Goal: Task Accomplishment & Management: Manage account settings

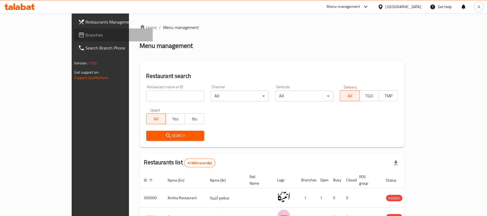
click at [86, 32] on span "Branches" at bounding box center [117, 35] width 63 height 6
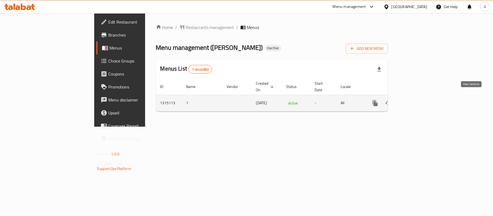
click at [417, 100] on icon "enhanced table" at bounding box center [414, 103] width 6 height 6
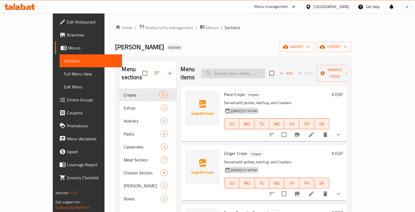
click at [246, 69] on input "search" at bounding box center [233, 73] width 64 height 9
paste input "Red Pasta"
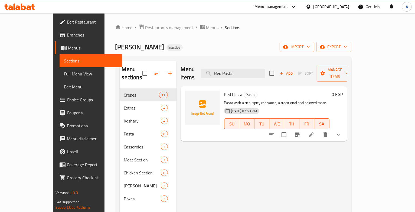
type input "Red Pasta"
click at [319, 130] on li at bounding box center [311, 135] width 15 height 10
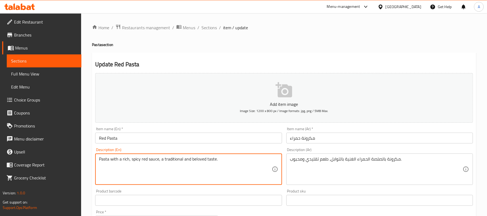
click at [136, 159] on textarea "Pasta with a rich, spicy red sauce, a traditional and beloved taste." at bounding box center [185, 169] width 173 height 26
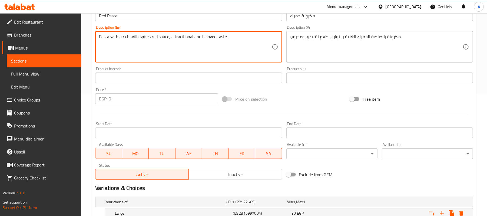
scroll to position [163, 0]
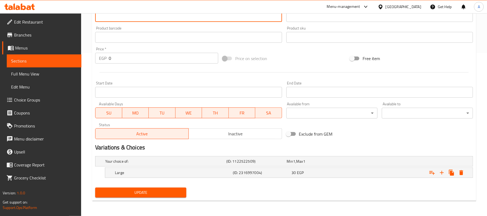
type textarea "Pasta with a rich with spices red sauce, a traditional and beloved taste."
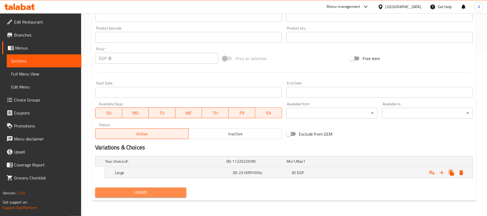
click at [168, 192] on span "Update" at bounding box center [141, 192] width 83 height 7
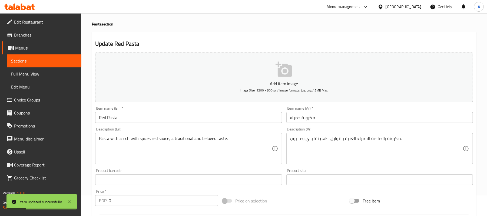
scroll to position [0, 0]
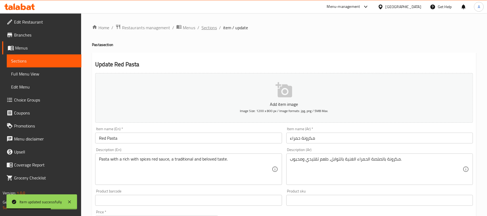
click at [209, 28] on span "Sections" at bounding box center [209, 27] width 15 height 6
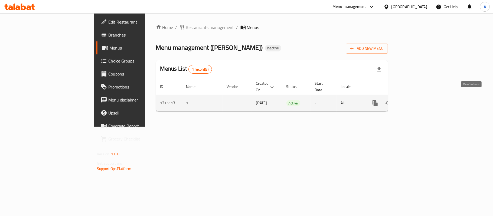
click at [416, 101] on icon "enhanced table" at bounding box center [413, 103] width 5 height 5
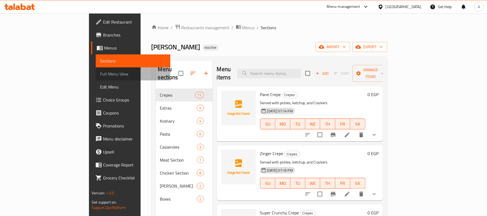
click at [100, 75] on span "Full Menu View" at bounding box center [133, 74] width 66 height 6
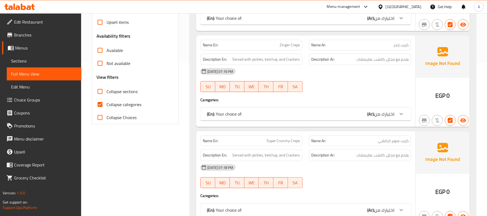
scroll to position [153, 0]
click at [103, 103] on input "Collapse categories" at bounding box center [100, 104] width 13 height 13
checkbox input "false"
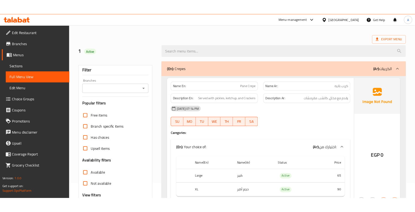
scroll to position [17, 0]
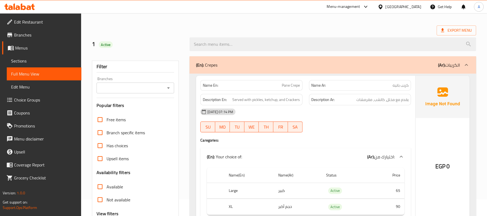
click at [321, 69] on div "(En): Crepes (Ar): الكريبات" at bounding box center [333, 64] width 287 height 17
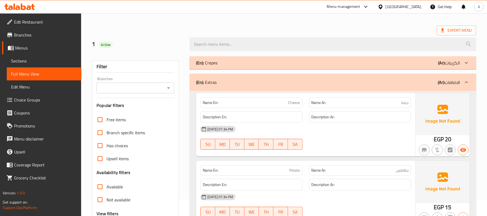
click at [311, 84] on div "(En): Extras (Ar): الاضافات" at bounding box center [328, 82] width 264 height 6
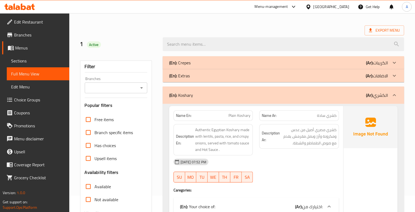
click at [245, 27] on div "Export Menu" at bounding box center [242, 30] width 324 height 10
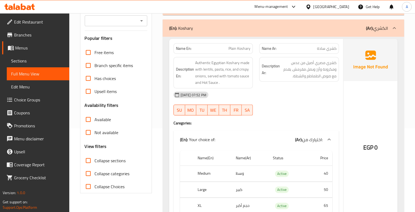
scroll to position [84, 0]
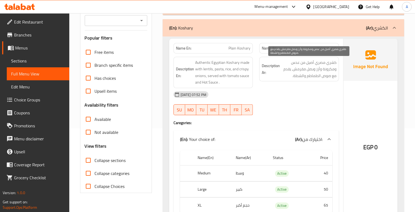
click at [325, 64] on span "كشري مصري أصيل من عدس ومكرونة وأرز وبصل مقرمش، يقدم مع صوص الطماطم والشطة." at bounding box center [308, 69] width 55 height 20
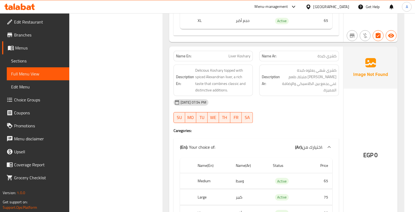
scroll to position [270, 0]
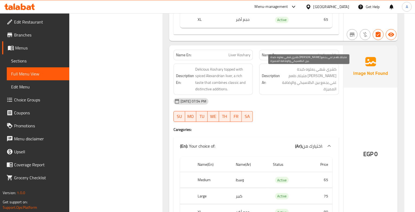
click at [326, 67] on span "كشري شهي يعلوه كبدة [PERSON_NAME] متبلة، طعم غني يجمع بين الكلاسيكي والإضافة ال…" at bounding box center [308, 79] width 55 height 27
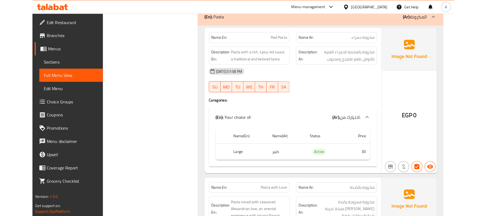
scroll to position [890, 0]
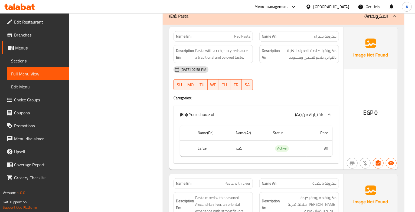
click at [246, 39] on span "Red Pasta" at bounding box center [242, 37] width 16 height 6
copy span "Red Pasta"
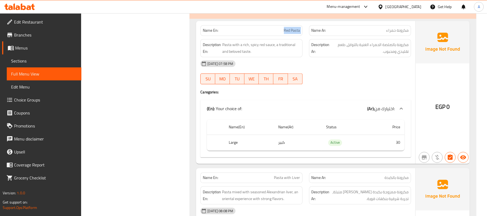
scroll to position [868, 0]
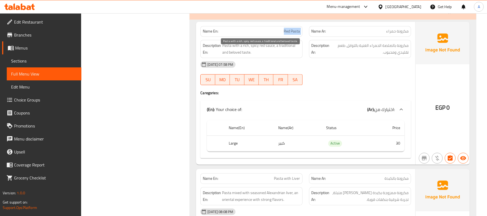
copy span "Red Pasta"
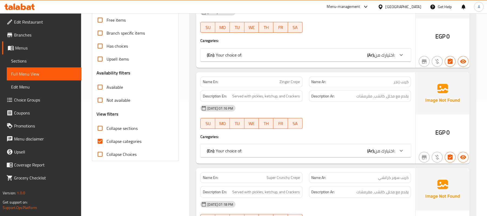
scroll to position [117, 0]
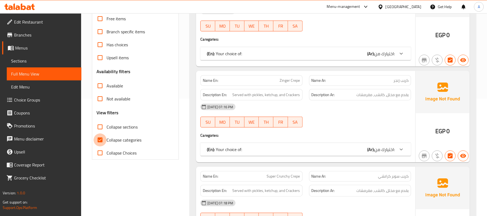
click at [100, 143] on input "Collapse categories" at bounding box center [100, 139] width 13 height 13
checkbox input "false"
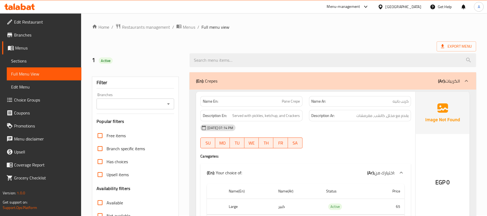
scroll to position [0, 0]
click at [305, 24] on ol "Home / Restaurants management / Menus / Full menu view" at bounding box center [284, 27] width 384 height 7
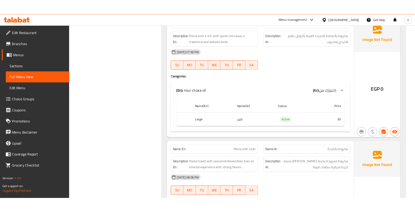
scroll to position [3073, 0]
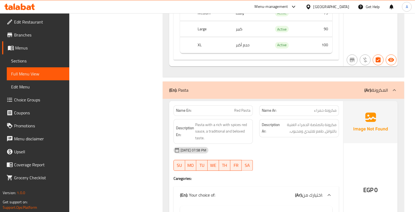
click at [260, 157] on div "[DATE] 07:58 PM" at bounding box center [256, 150] width 172 height 13
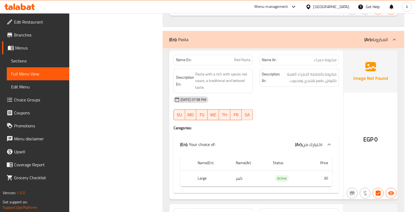
scroll to position [3128, 0]
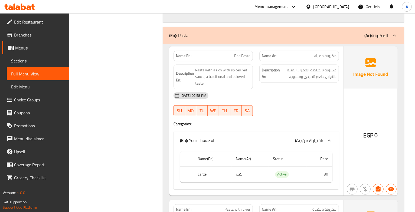
click at [261, 102] on div "[DATE] 07:58 PM" at bounding box center [256, 95] width 172 height 13
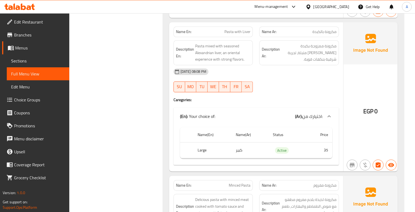
scroll to position [3306, 0]
click at [257, 68] on div "Description Ar: مكرونة ممزوجة بكبدة إسكندراني متبلة، تجربة شرقية بنكهات قوية." at bounding box center [299, 52] width 86 height 31
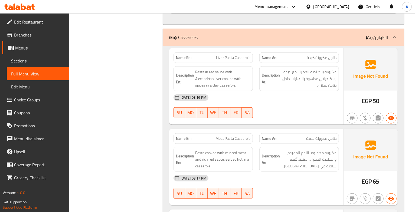
scroll to position [4092, 0]
click at [316, 60] on span "طاجن مكرونة كبدة" at bounding box center [322, 57] width 30 height 6
click at [229, 60] on span "Liver Pasta Casserole" at bounding box center [233, 57] width 34 height 6
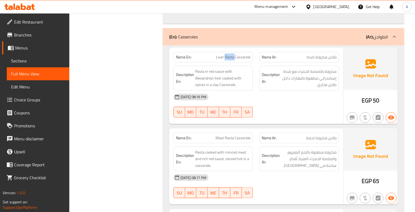
click at [229, 60] on span "Liver Pasta Casserole" at bounding box center [233, 57] width 34 height 6
click at [324, 60] on span "طاجن مكرونة كبدة" at bounding box center [322, 57] width 30 height 6
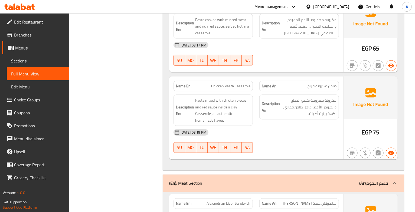
scroll to position [4225, 0]
click at [323, 89] on span "طاجن مكرونة فراخ" at bounding box center [321, 86] width 29 height 6
click at [236, 89] on span "Chicken Pasta Casserole" at bounding box center [230, 86] width 39 height 6
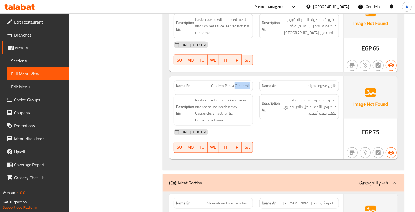
click at [236, 89] on span "Chicken Pasta Casserole" at bounding box center [230, 86] width 39 height 6
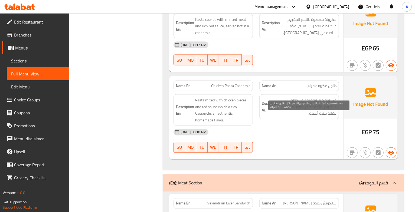
click at [332, 116] on span "مكرونة ممزوجة بقطع الدجاج والصوص الأحمر داخل طاجن فخاري، نكهة بيتية أصيلة." at bounding box center [308, 107] width 55 height 20
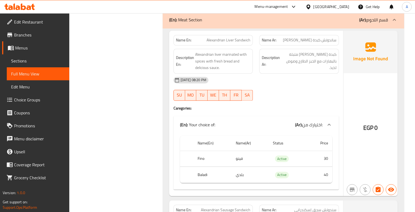
scroll to position [4389, 0]
click at [293, 104] on div "29-09-2025 08:20 PM SU MO TU WE TH FR SA" at bounding box center [256, 88] width 172 height 30
click at [315, 43] on span "ساندوتش كبدة [PERSON_NAME]" at bounding box center [310, 40] width 54 height 6
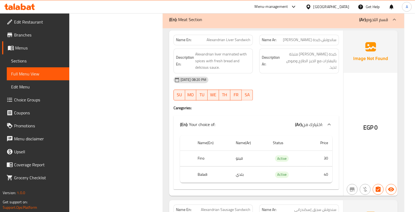
click at [233, 43] on span "Alexandrian Liver Sandwich" at bounding box center [228, 40] width 44 height 6
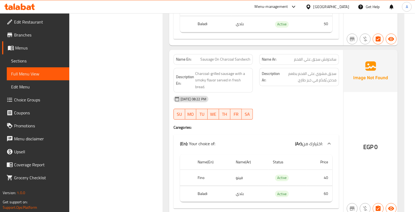
scroll to position [4710, 0]
click at [312, 62] on span "ساندوتش سجق علي الفحم" at bounding box center [315, 59] width 42 height 6
click at [236, 62] on span "Sausage On Charcoal Sandwich" at bounding box center [225, 59] width 50 height 6
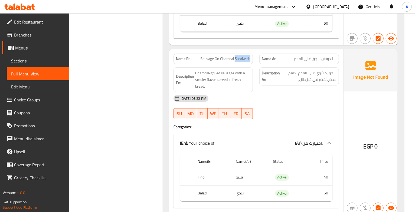
click at [236, 62] on span "Sausage On Charcoal Sandwich" at bounding box center [225, 59] width 50 height 6
click at [326, 62] on span "ساندوتش سجق علي الفحم" at bounding box center [315, 59] width 42 height 6
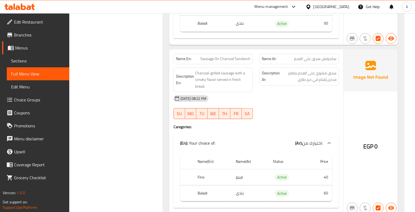
click at [233, 62] on span "Sausage On Charcoal Sandwich" at bounding box center [225, 59] width 50 height 6
click at [321, 83] on span "سجق مشوي على الفحم بطعم مدخن يُقدّم في خبز طازج." at bounding box center [308, 76] width 55 height 13
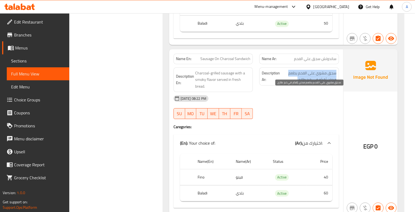
click at [321, 83] on span "سجق مشوي على الفحم بطعم مدخن يُقدّم في خبز طازج." at bounding box center [308, 76] width 55 height 13
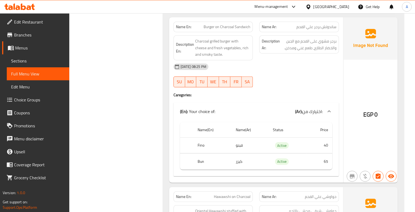
scroll to position [5068, 0]
click at [318, 29] on span "ساندوتش برجر علي الفحم" at bounding box center [316, 27] width 40 height 6
click at [229, 29] on span "Burger on Charcoal Sandwich" at bounding box center [226, 27] width 47 height 6
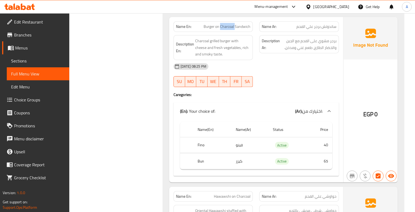
click at [229, 29] on span "Burger on Charcoal Sandwich" at bounding box center [226, 27] width 47 height 6
click at [318, 51] on span "برجر مشوي على الفحم مع الجبن والخضار الطازج، طعم غني ومدخن." at bounding box center [308, 44] width 55 height 13
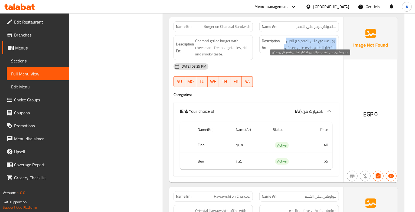
click at [318, 51] on span "برجر مشوي على الفحم مع الجبن والخضار الطازج، طعم غني ومدخن." at bounding box center [308, 44] width 55 height 13
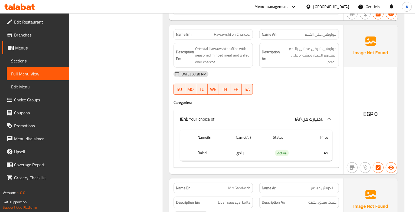
scroll to position [5230, 0]
click at [219, 37] on span "Hawawshi on Charcoal" at bounding box center [232, 34] width 37 height 6
copy span "Hawawshi on Charcoal"
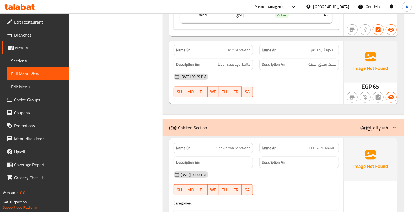
scroll to position [5369, 0]
click at [236, 52] on span "Mix Sandwich" at bounding box center [239, 50] width 22 height 6
copy span "Mix Sandwich"
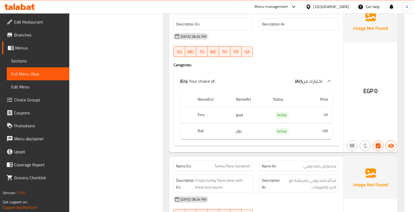
scroll to position [5512, 0]
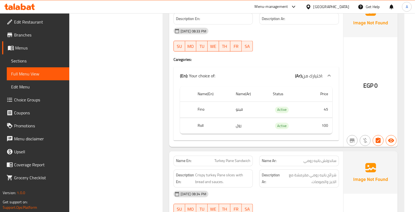
click at [260, 38] on div "[DATE] 08:33 PM" at bounding box center [256, 31] width 172 height 13
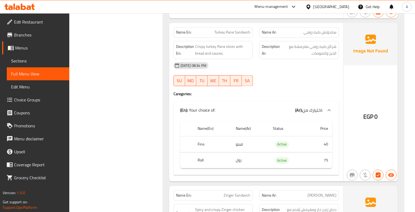
scroll to position [5642, 0]
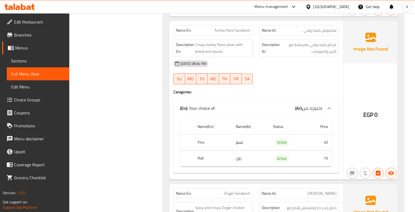
click at [316, 33] on span "ساندوتش بانيه رومي" at bounding box center [319, 31] width 33 height 6
click at [301, 87] on div "29-09-2025 08:34 PM SU MO TU WE TH FR SA" at bounding box center [256, 72] width 172 height 30
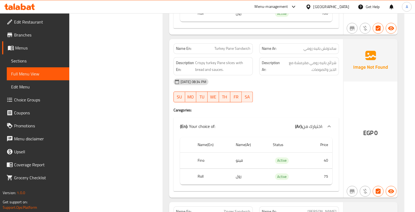
scroll to position [5624, 0]
click at [308, 52] on span "ساندوتش بانيه رومي" at bounding box center [319, 49] width 33 height 6
copy span "رومي"
click at [311, 106] on div "29-09-2025 08:34 PM SU MO TU WE TH FR SA" at bounding box center [256, 90] width 172 height 30
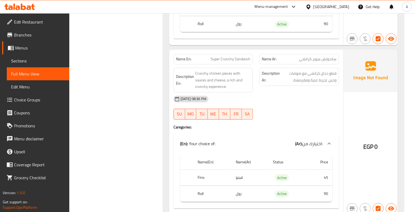
scroll to position [5950, 0]
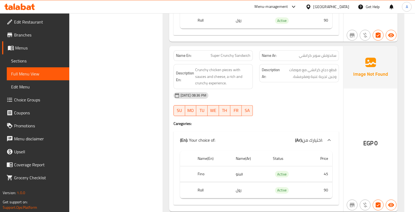
click at [324, 58] on span "ساندوتش سوبر كرانشي" at bounding box center [318, 56] width 38 height 6
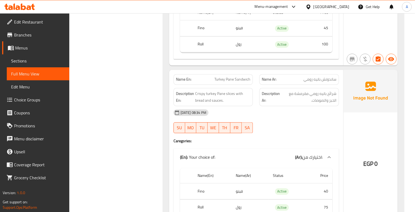
scroll to position [5594, 0]
click at [308, 82] on span "ساندوتش بانيه رومي" at bounding box center [319, 79] width 33 height 6
click at [324, 82] on span "ساندوتش بانيه رومي" at bounding box center [319, 79] width 33 height 6
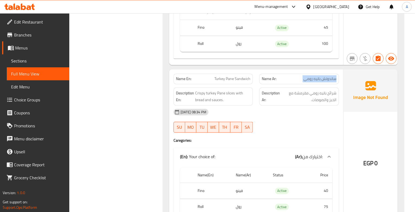
click at [324, 82] on span "ساندوتش بانيه رومي" at bounding box center [319, 79] width 33 height 6
copy span "ساندوتش بانيه رومي"
click at [300, 136] on div "29-09-2025 08:34 PM SU MO TU WE TH FR SA" at bounding box center [256, 121] width 172 height 30
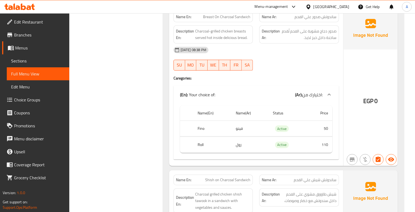
scroll to position [6329, 0]
click at [305, 19] on span "ساندوتش صدور علي الفحم" at bounding box center [315, 17] width 42 height 6
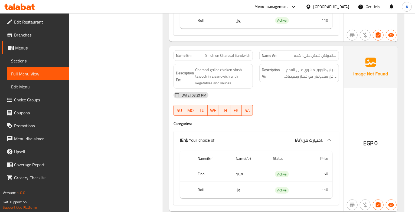
scroll to position [6453, 0]
click at [328, 61] on div "Name Ar: ساندوتش شيش علي الفحم" at bounding box center [299, 55] width 80 height 11
click at [328, 58] on span "ساندوتش شيش علي الفحم" at bounding box center [315, 55] width 43 height 6
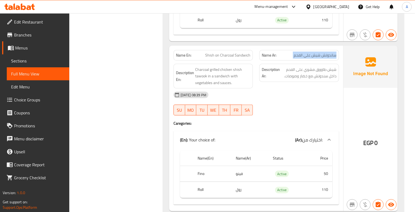
click at [328, 58] on span "ساندوتش شيش علي الفحم" at bounding box center [315, 55] width 43 height 6
click at [234, 58] on span "Shish on Charcoal Sandwich" at bounding box center [227, 55] width 45 height 6
copy span "Shish on Charcoal Sandwich"
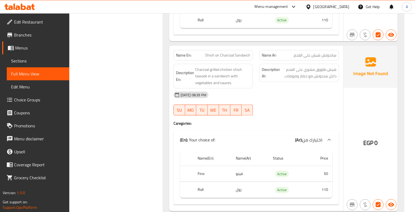
click at [258, 101] on div "[DATE] 08:39 PM" at bounding box center [256, 94] width 172 height 13
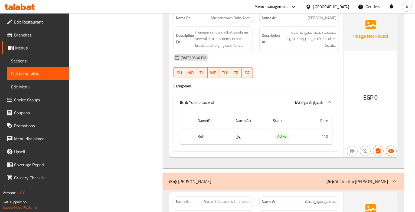
scroll to position [6650, 0]
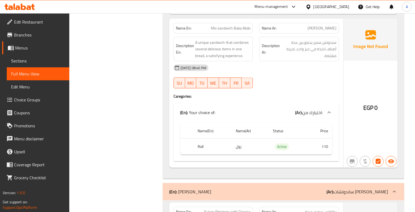
click at [240, 31] on span "Mix sandwich Baba Abdo" at bounding box center [230, 28] width 39 height 6
copy span "Mix sandwich Baba Abdo"
click at [259, 74] on div "[DATE] 08:40 PM" at bounding box center [256, 67] width 172 height 13
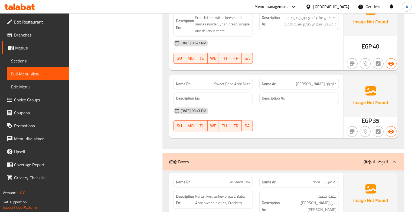
scroll to position [6842, 0]
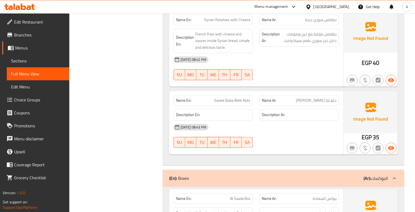
click at [274, 84] on div "29-09-2025 08:42 PM SU MO TU WE TH FR SA" at bounding box center [256, 68] width 172 height 30
click at [305, 57] on div "Description Ar: بطاطس مقلية مع جبن وصوصات داخل خبز سوري، طعم بسيط ولذيذ." at bounding box center [299, 40] width 86 height 31
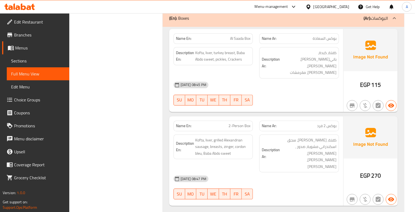
scroll to position [7003, 0]
click at [273, 91] on div "[DATE] 08:45 PM" at bounding box center [256, 84] width 172 height 13
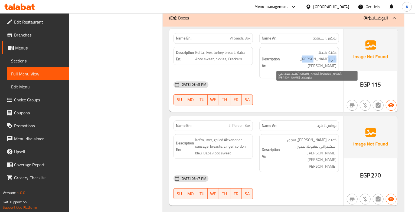
drag, startPoint x: 317, startPoint y: 84, endPoint x: 301, endPoint y: 83, distance: 16.0
click at [301, 76] on span "كفتة، كبدة، باني[PERSON_NAME]، [PERSON_NAME]، [PERSON_NAME]، مقرمشات" at bounding box center [308, 62] width 55 height 27
copy span "بانيه رومي"
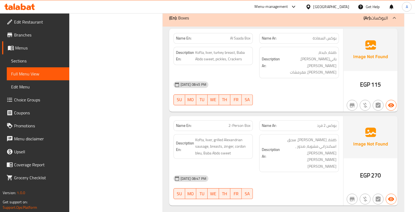
click at [261, 91] on div "[DATE] 08:45 PM" at bounding box center [256, 84] width 172 height 13
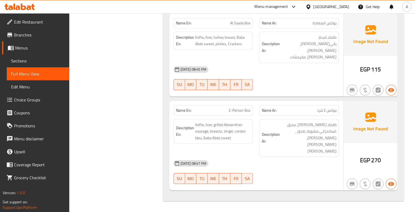
click at [326, 113] on span "بوكس 2 فرد" at bounding box center [326, 111] width 19 height 6
click at [242, 113] on span "2-Person Box" at bounding box center [239, 111] width 22 height 6
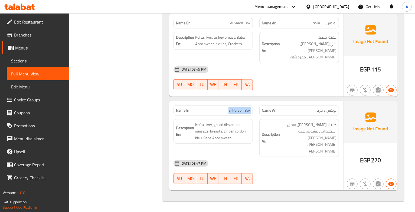
click at [242, 113] on span "2-Person Box" at bounding box center [239, 111] width 22 height 6
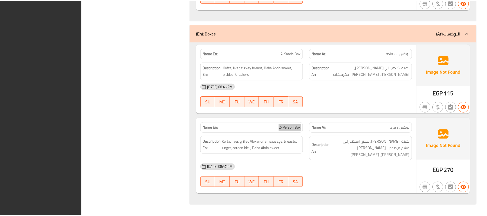
scroll to position [6788, 0]
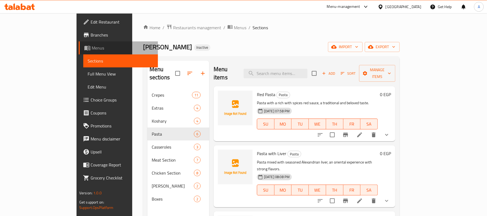
click at [92, 47] on span "Menus" at bounding box center [123, 48] width 62 height 6
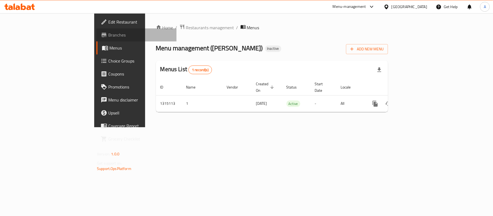
click at [108, 36] on span "Branches" at bounding box center [140, 35] width 64 height 6
